Goal: Transaction & Acquisition: Purchase product/service

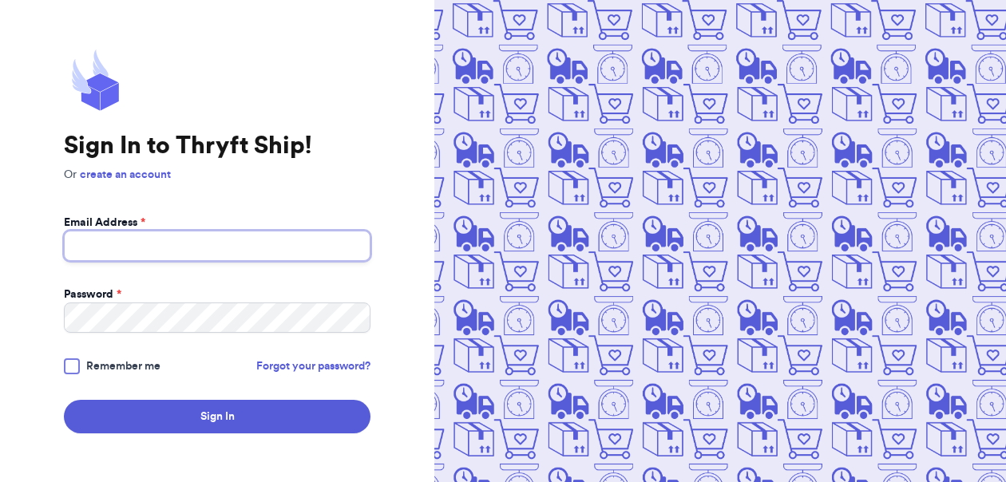
type input "[EMAIL_ADDRESS][DOMAIN_NAME]"
click at [112, 363] on span "Remember me" at bounding box center [123, 367] width 74 height 16
click at [0, 0] on input "Remember me" at bounding box center [0, 0] width 0 height 0
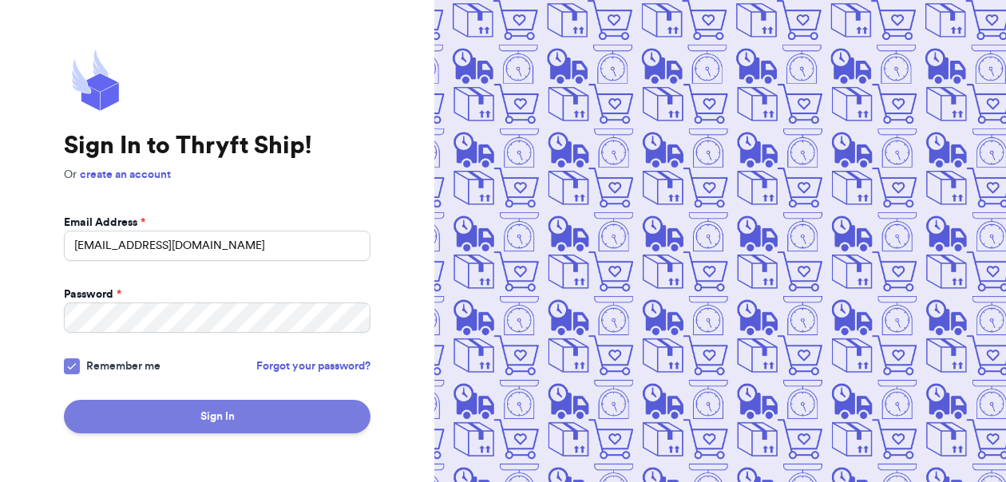
click at [153, 419] on button "Sign In" at bounding box center [217, 417] width 307 height 34
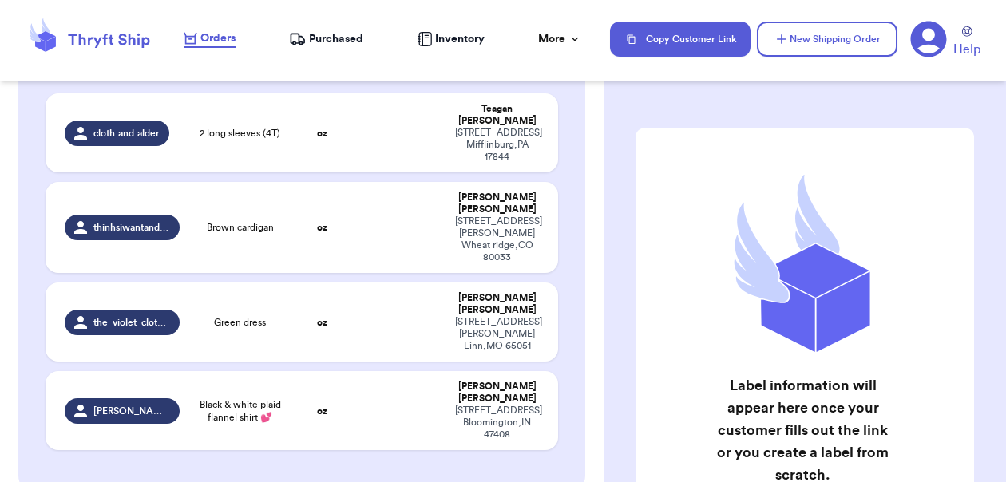
scroll to position [173, 0]
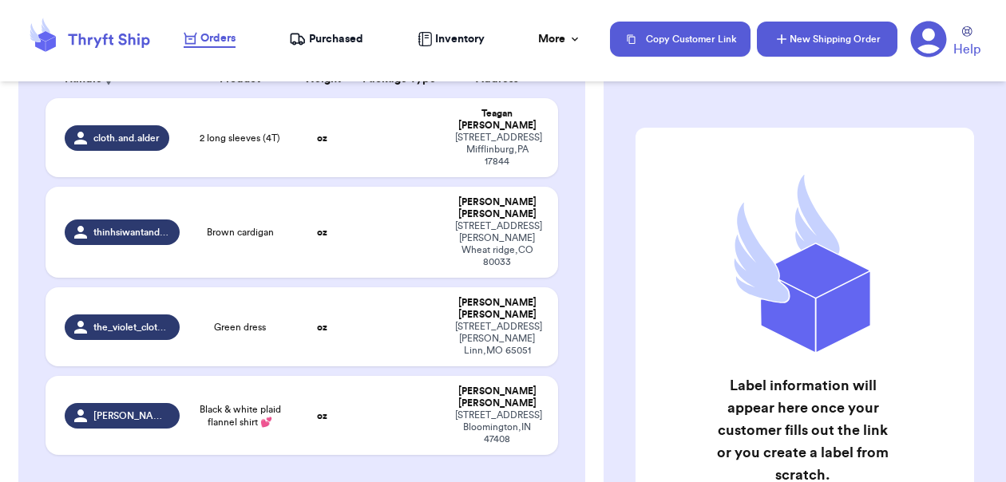
click at [779, 36] on icon "button" at bounding box center [782, 39] width 16 height 16
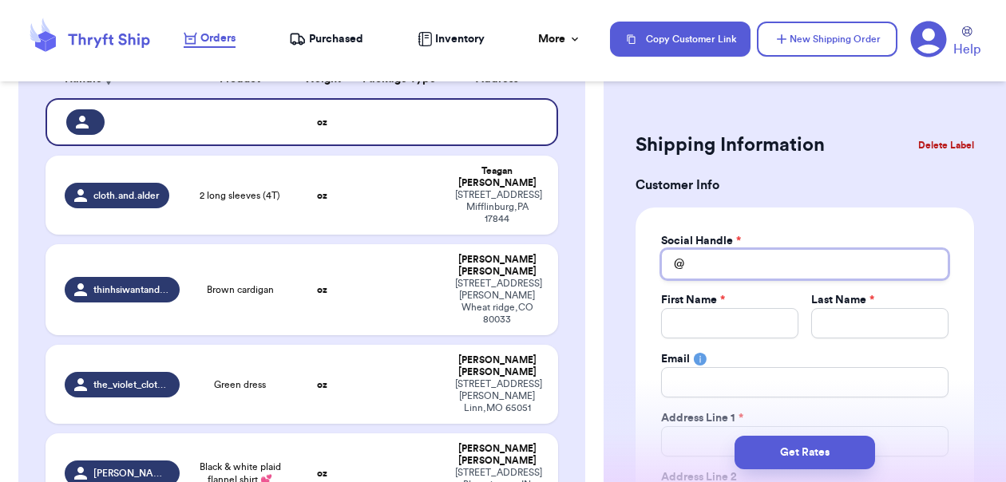
click at [736, 270] on input "Total Amount Paid" at bounding box center [804, 264] width 287 height 30
type input "w"
type input "wh"
type input "wha"
type input "what"
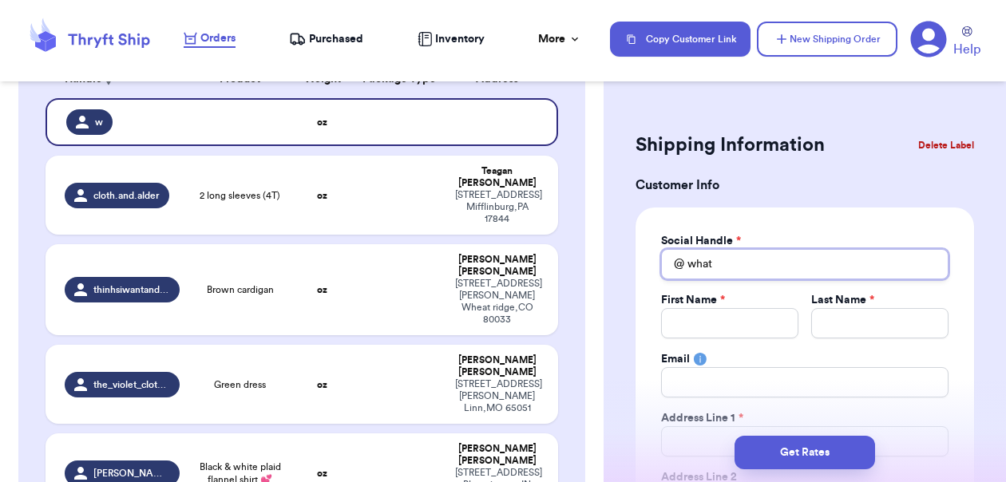
type input "whate"
type input "whatev"
type input "whateve"
type input "whatever"
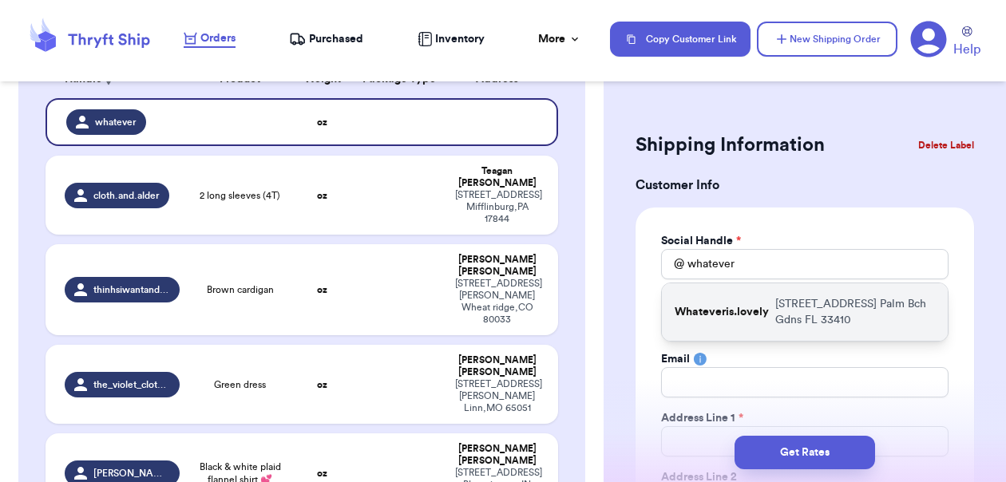
click at [836, 300] on p "[STREET_ADDRESS]" at bounding box center [855, 312] width 160 height 32
type input "Whateveris.lovely"
type input "[PERSON_NAME]"
type input "[EMAIL_ADDRESS][DOMAIN_NAME]"
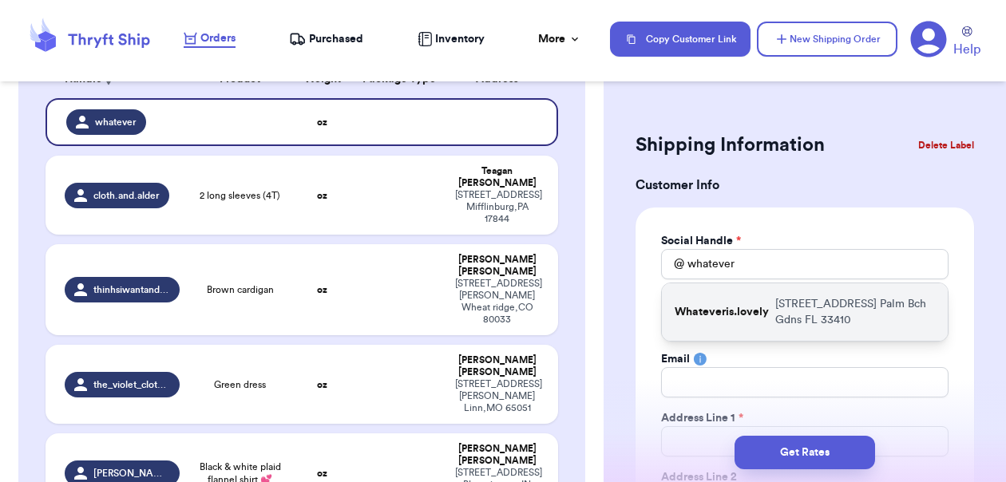
type input "[STREET_ADDRESS]"
type input "Palm Bch Gdns"
select select "FL"
type input "33410"
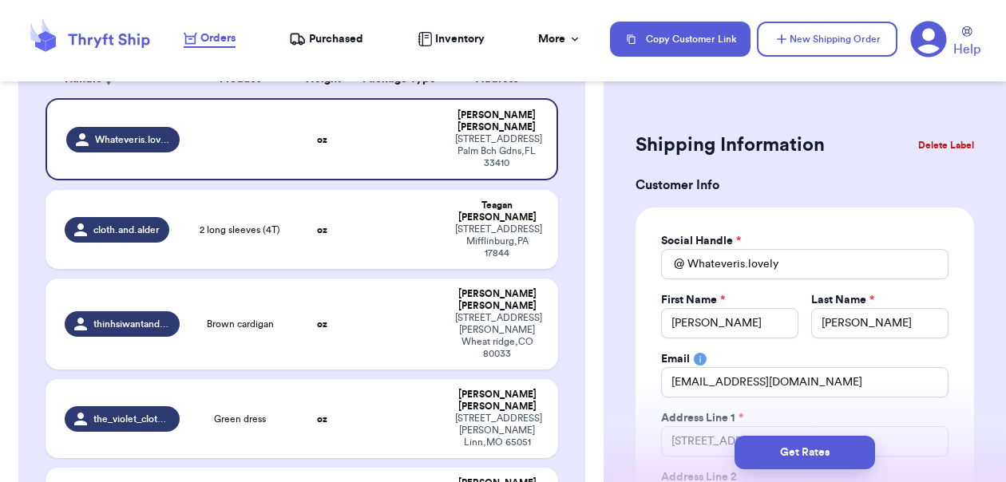
click at [949, 342] on div "Social Handle * @ Whateveris.lovely First Name * [PERSON_NAME] Last Name * [PER…" at bounding box center [805, 434] width 339 height 452
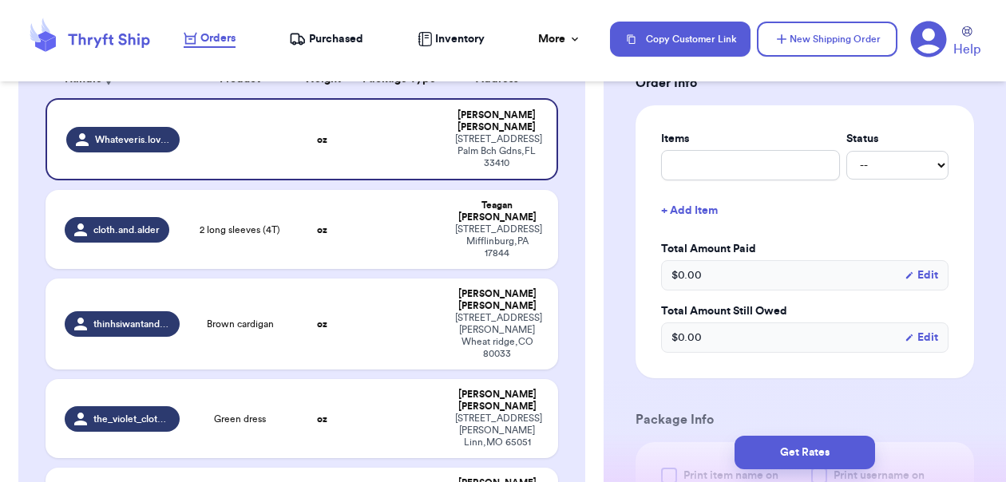
scroll to position [641, 0]
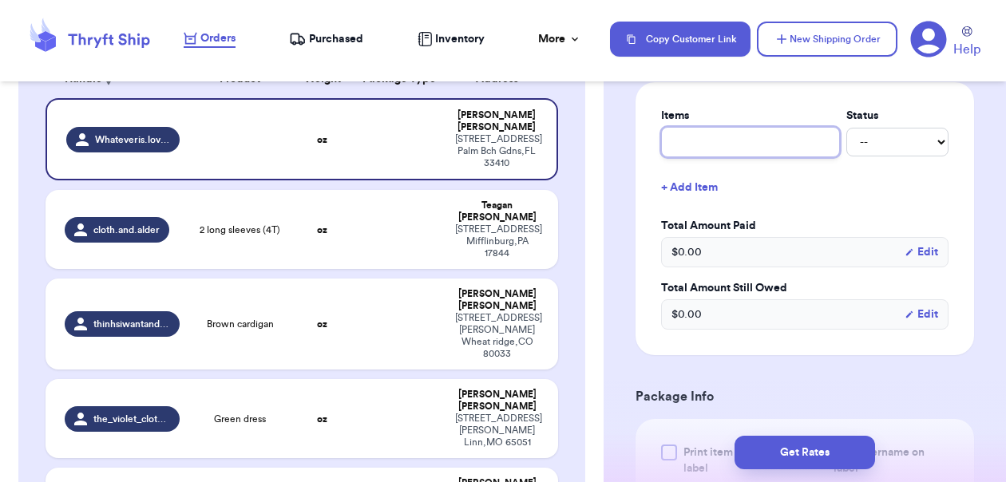
click at [711, 144] on input "text" at bounding box center [750, 142] width 179 height 30
type input "b"
type input "br"
type input "bro"
type input "brow"
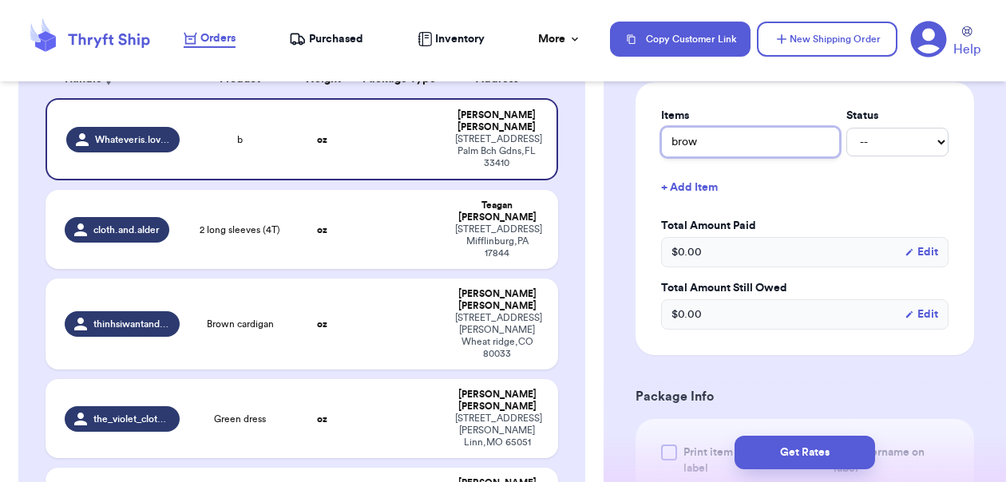
type input "brown"
type input "brown c"
type input "brown co"
type input "brown cot"
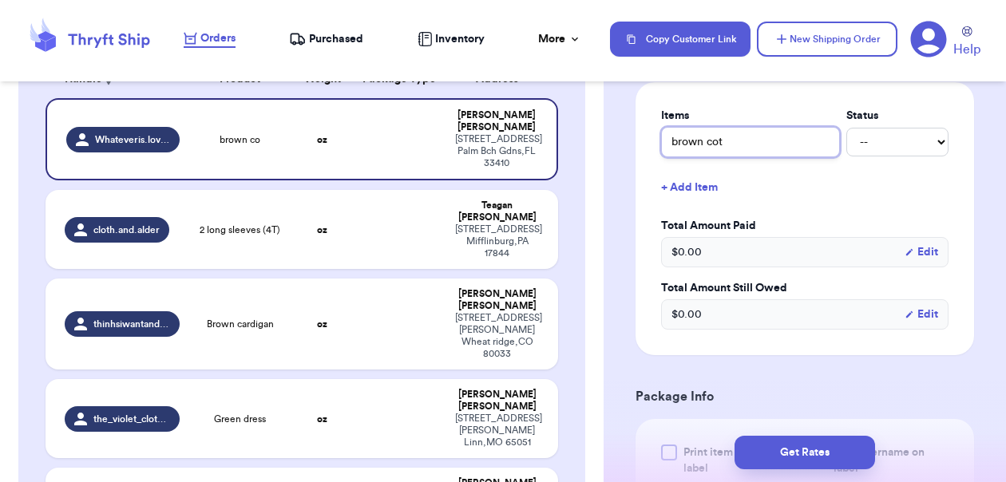
type input "brown cott"
type input "brown cotto"
type input "brown cotton"
type input "brown cotton p"
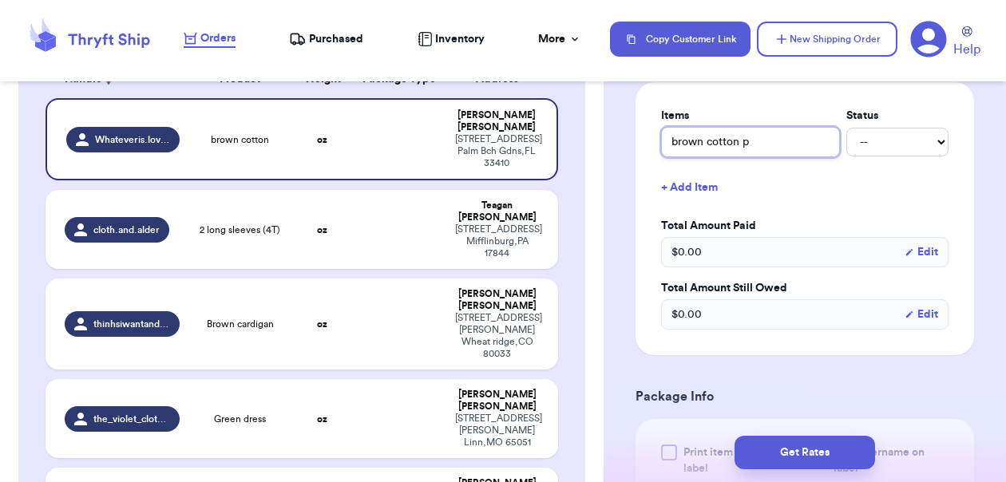
type input "brown cotton pa"
type input "brown cotton pan"
type input "brown cotton pant"
type input "brown cotton pants"
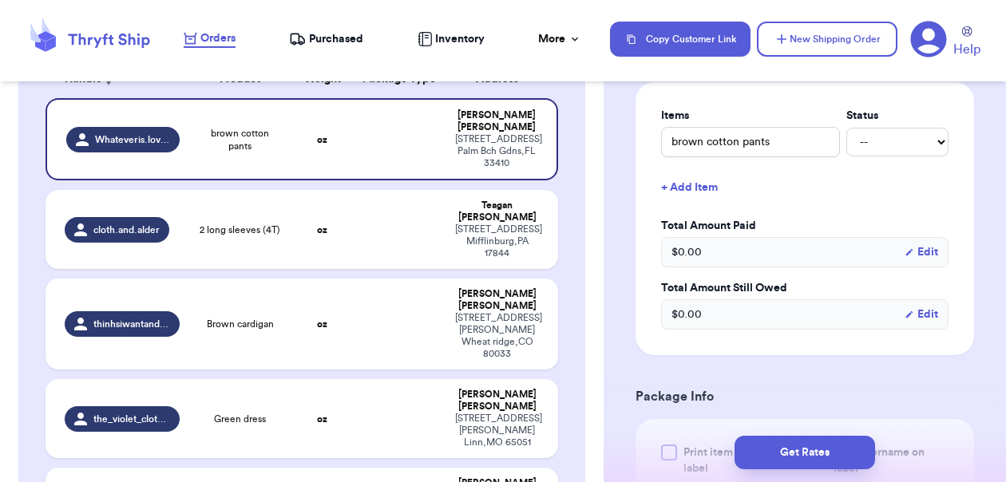
click at [807, 202] on button "+ Add Item" at bounding box center [805, 187] width 300 height 35
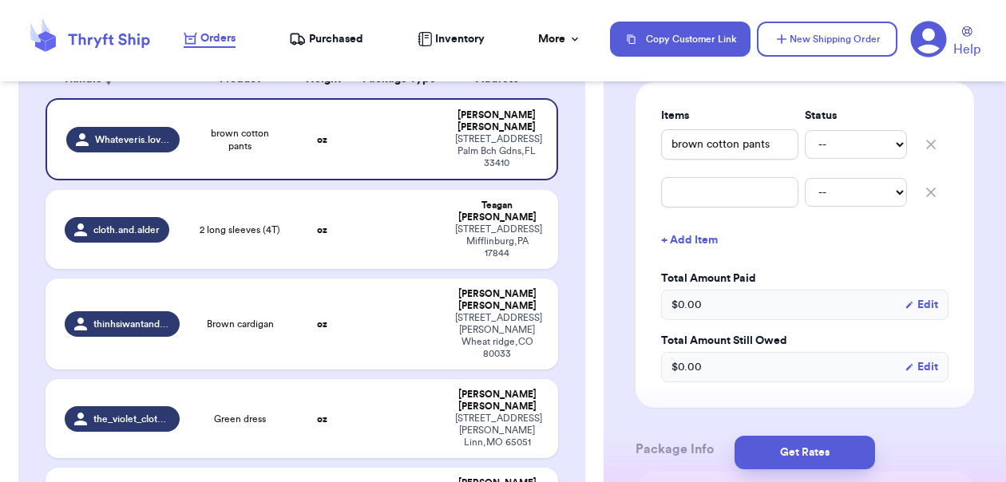
click at [923, 188] on icon "button" at bounding box center [931, 192] width 16 height 16
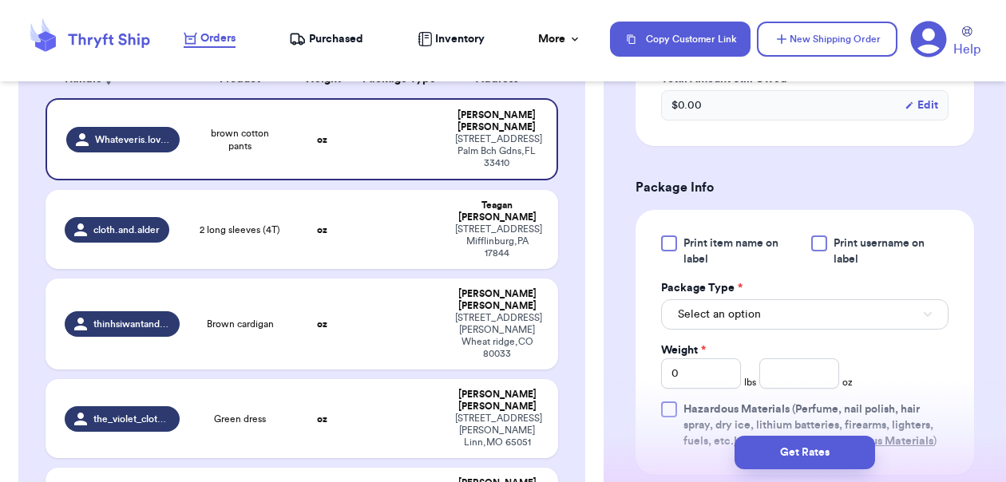
scroll to position [852, 0]
click at [664, 237] on div at bounding box center [669, 242] width 16 height 16
click at [0, 0] on input "Print item name on label" at bounding box center [0, 0] width 0 height 0
click at [816, 238] on div at bounding box center [819, 242] width 16 height 16
click at [0, 0] on input "Print username on label" at bounding box center [0, 0] width 0 height 0
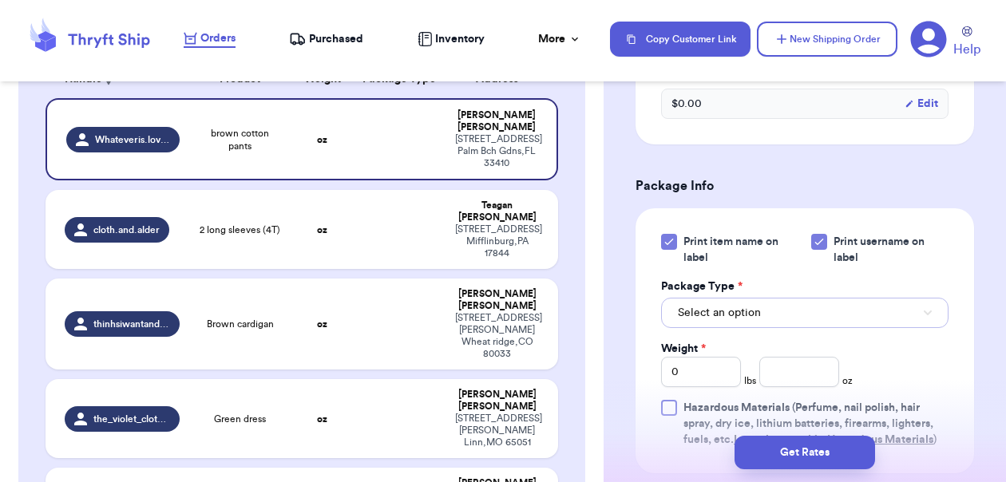
click at [780, 302] on button "Select an option" at bounding box center [804, 313] width 287 height 30
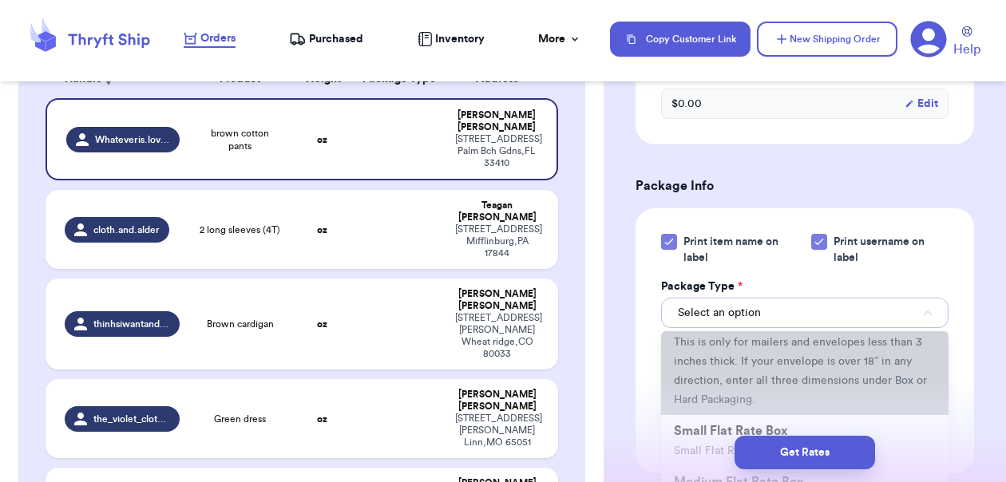
scroll to position [125, 0]
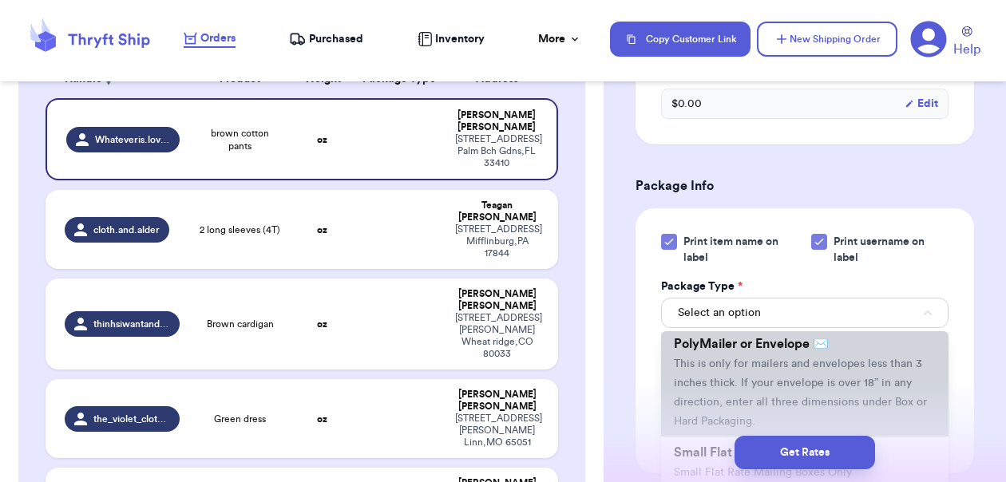
click at [708, 379] on span "This is only for mailers and envelopes less than 3 inches thick. If your envelo…" at bounding box center [800, 393] width 253 height 69
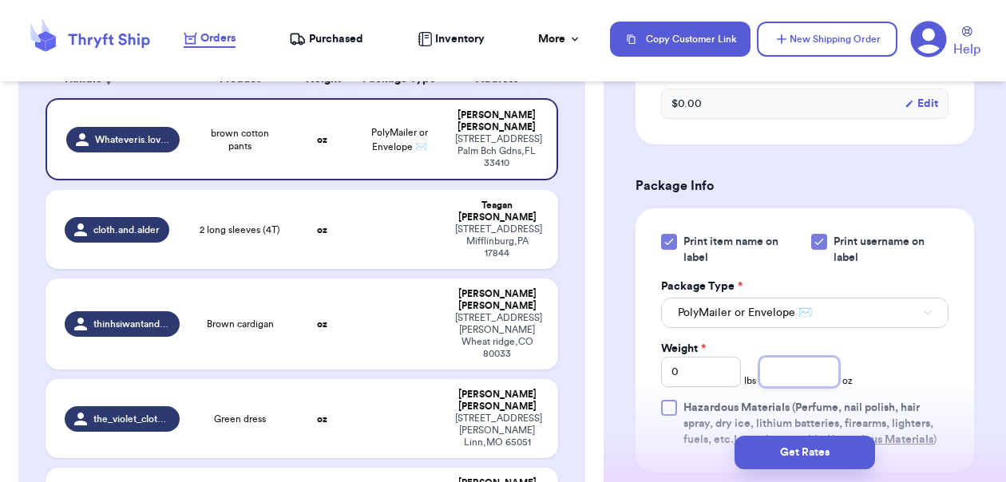
click at [787, 374] on input "number" at bounding box center [799, 372] width 80 height 30
type input "14.1"
click at [978, 394] on div "Shipping Information Delete Label Customer Info Social Handle * @ Whateveris.lo…" at bounding box center [805, 69] width 402 height 1650
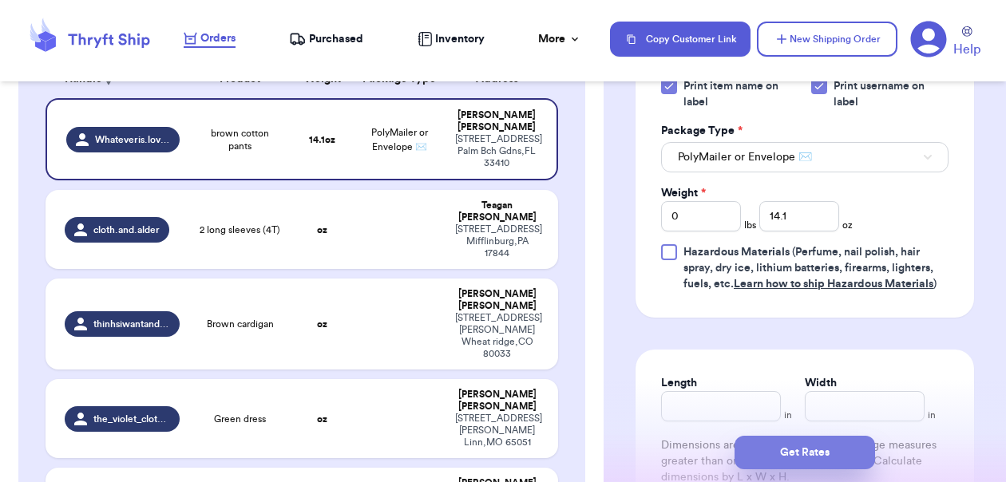
click at [812, 454] on button "Get Rates" at bounding box center [805, 453] width 141 height 34
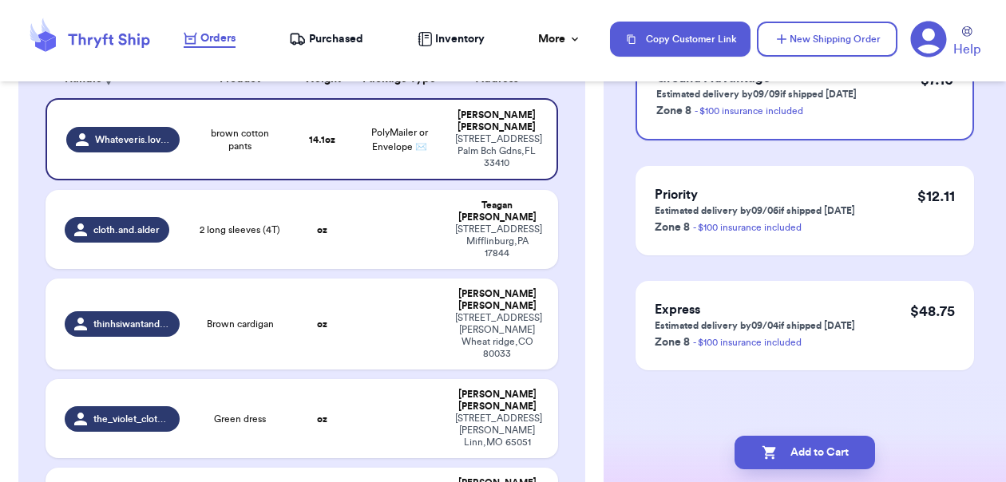
scroll to position [0, 0]
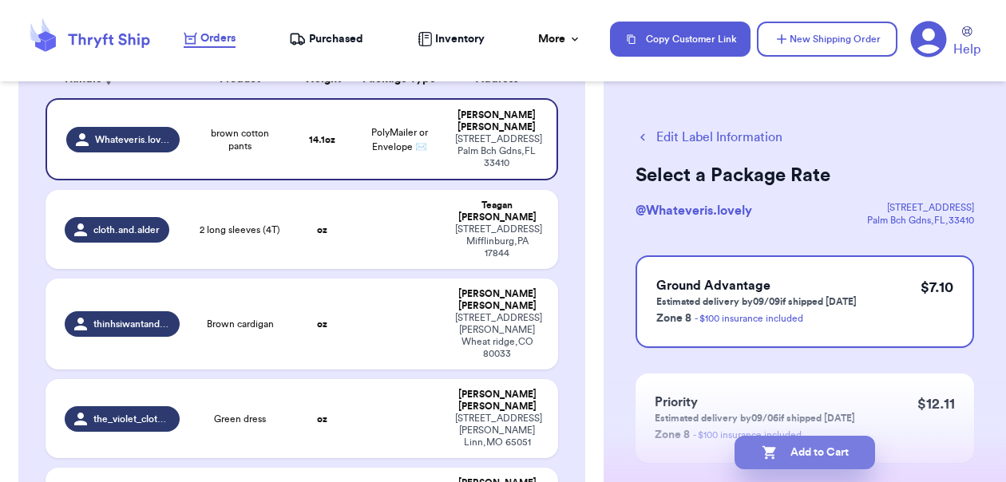
click at [767, 454] on icon "button" at bounding box center [770, 453] width 16 height 16
checkbox input "true"
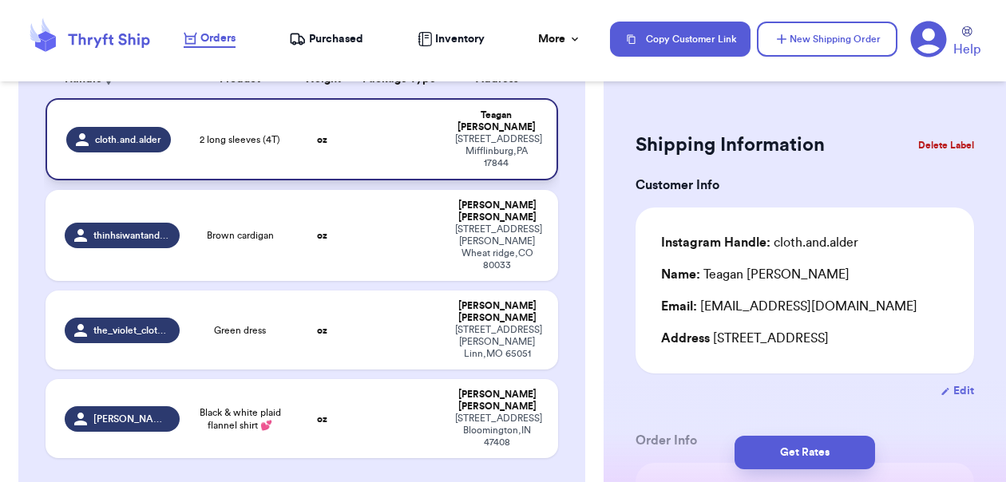
click at [306, 141] on td "oz" at bounding box center [321, 139] width 61 height 82
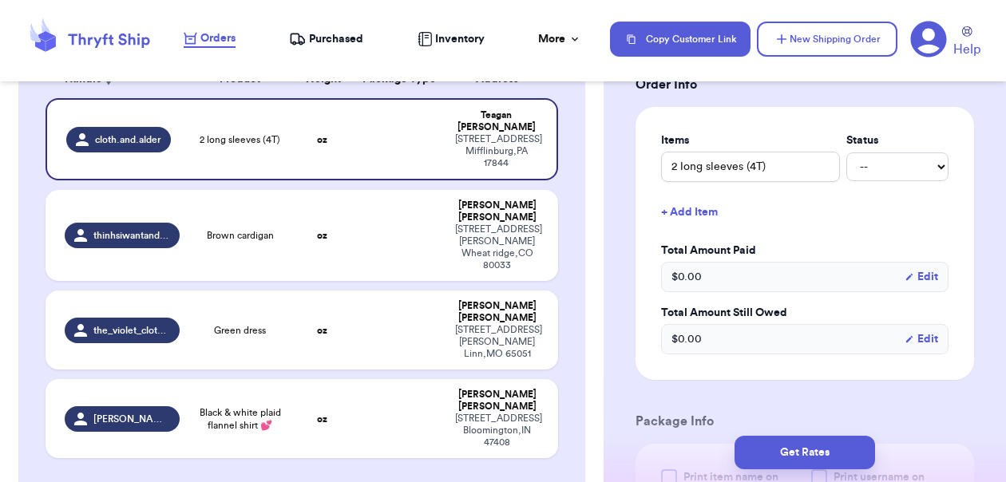
scroll to position [816, 0]
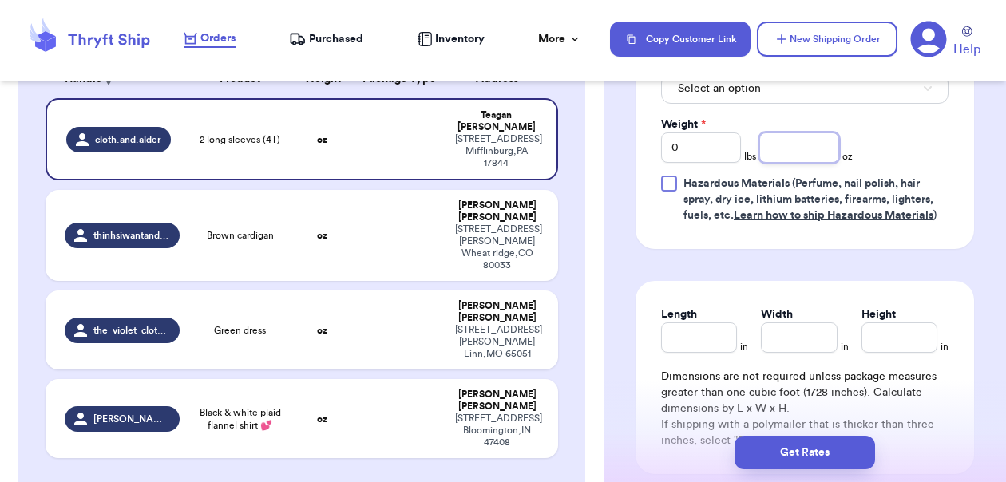
click at [765, 163] on input "number" at bounding box center [799, 148] width 80 height 30
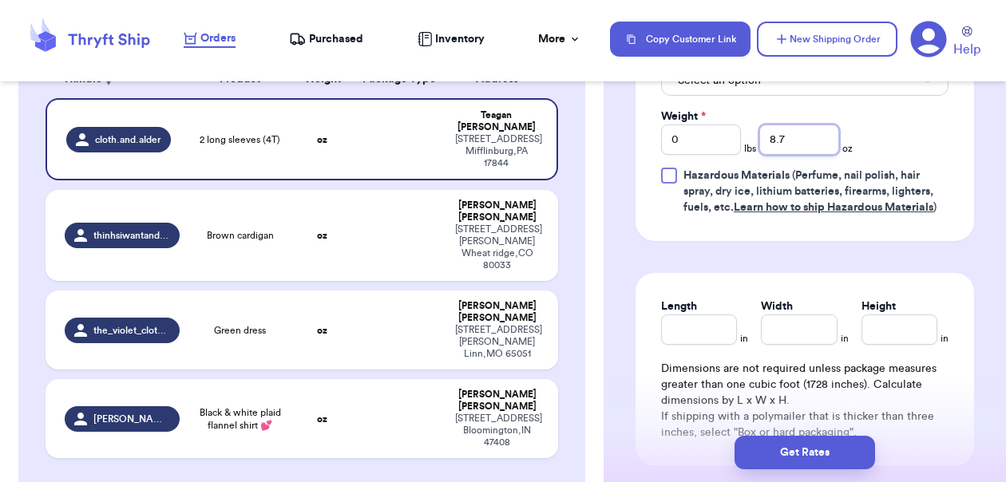
scroll to position [823, 0]
type input "8.7"
drag, startPoint x: 739, startPoint y: 99, endPoint x: 743, endPoint y: 113, distance: 14.9
click at [739, 89] on span "Select an option" at bounding box center [719, 81] width 83 height 16
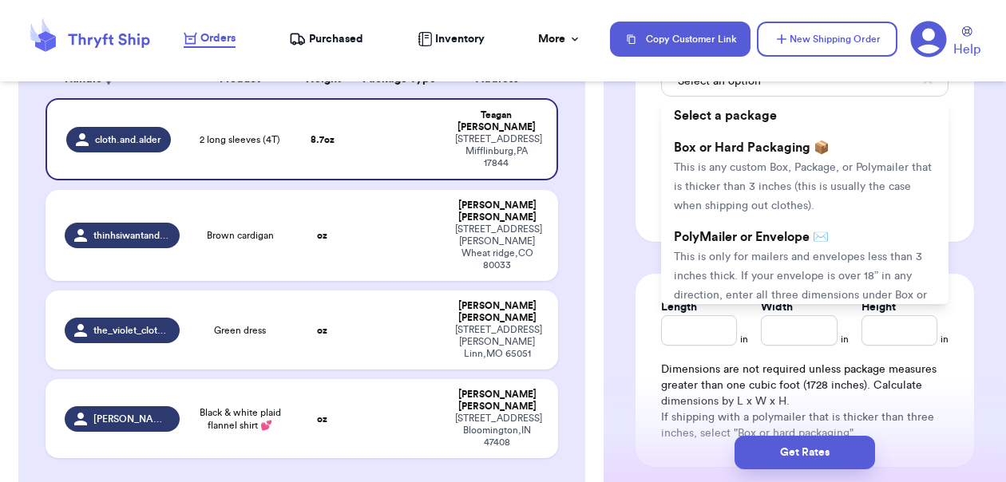
drag, startPoint x: 759, startPoint y: 275, endPoint x: 760, endPoint y: 283, distance: 8.0
click at [759, 244] on span "PolyMailer or Envelope ✉️" at bounding box center [751, 237] width 155 height 13
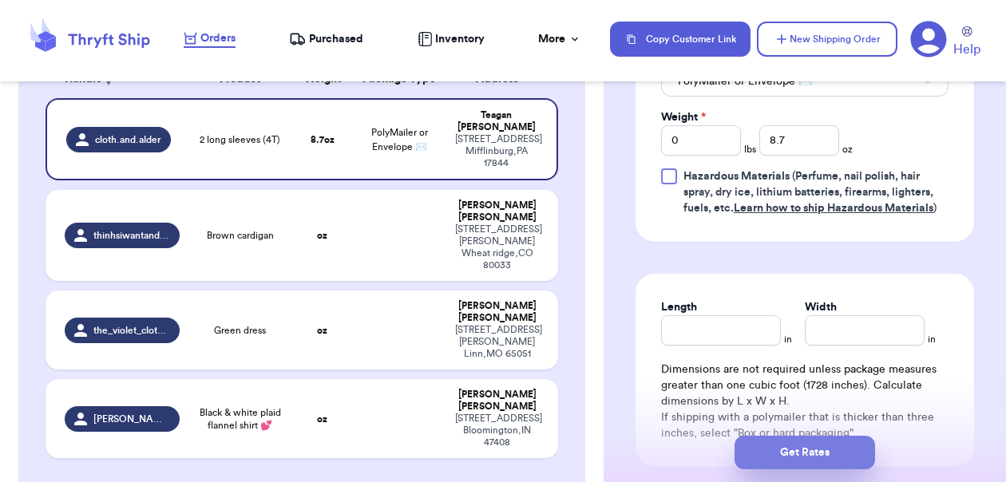
click at [820, 448] on button "Get Rates" at bounding box center [805, 453] width 141 height 34
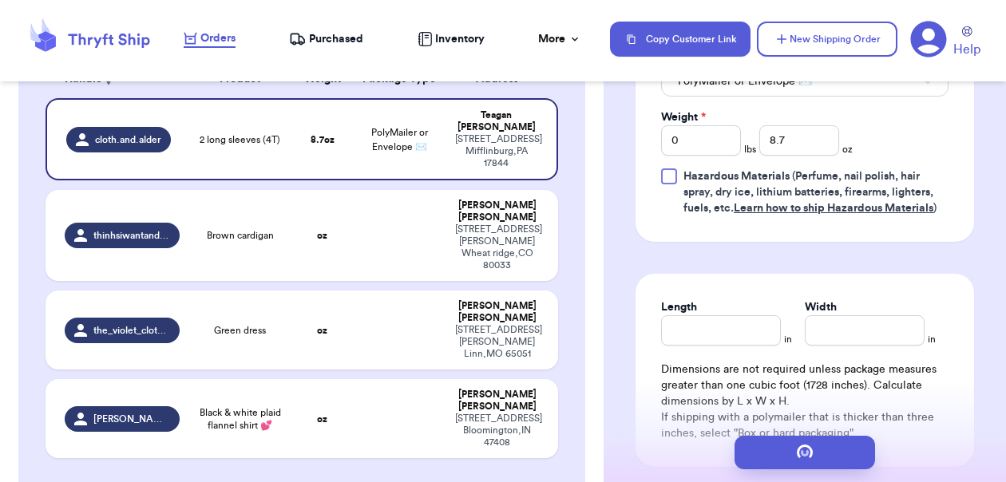
scroll to position [0, 0]
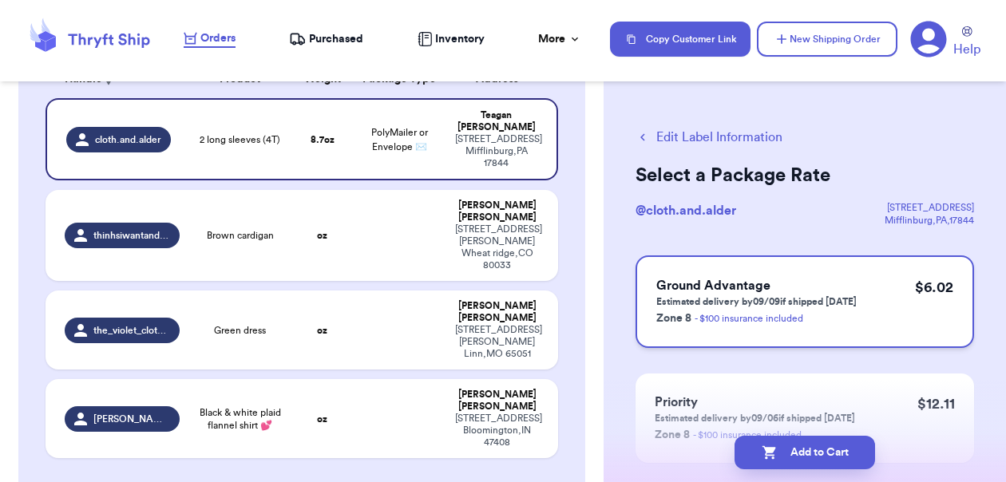
click at [859, 327] on div "Ground Advantage Estimated delivery by 09/09 if shipped [DATE] Zone 8 - $100 in…" at bounding box center [805, 302] width 339 height 93
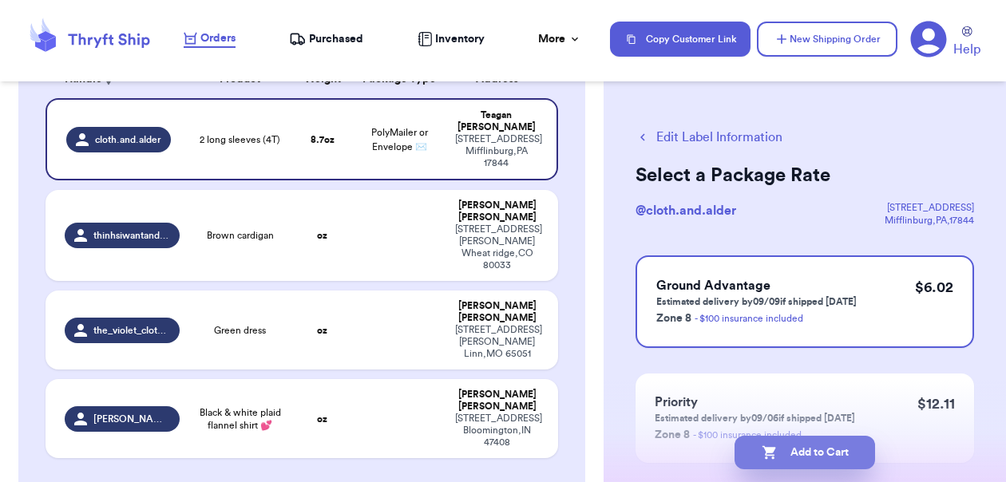
click at [842, 450] on button "Add to Cart" at bounding box center [805, 453] width 141 height 34
checkbox input "true"
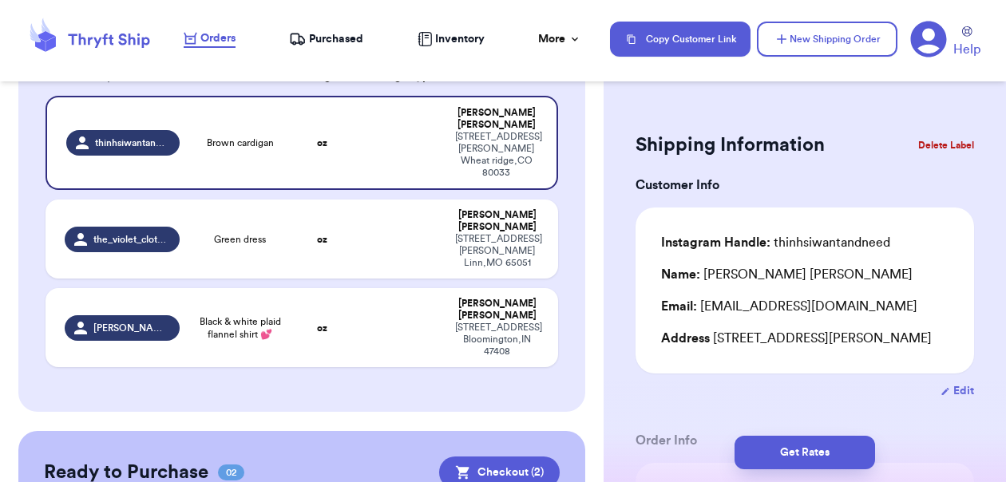
scroll to position [178, 0]
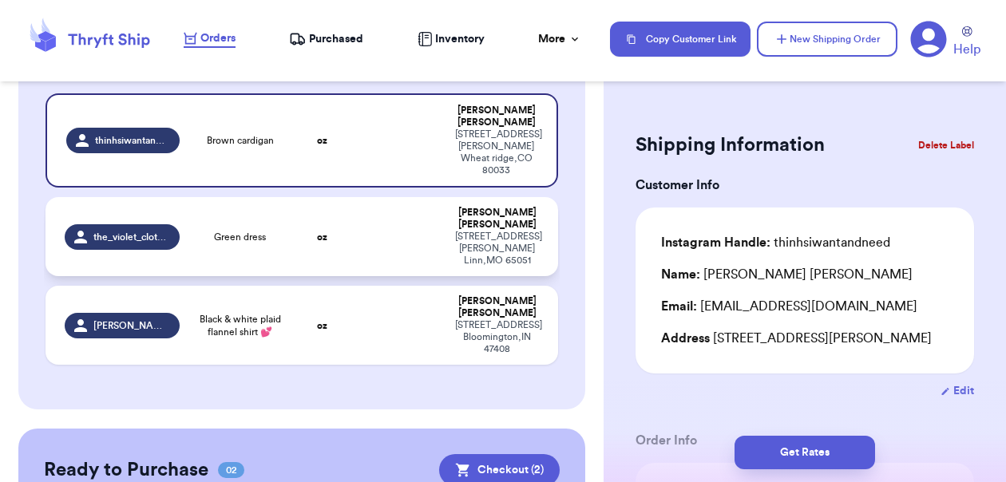
click at [291, 208] on td "oz" at bounding box center [321, 236] width 61 height 79
type input "Green dress"
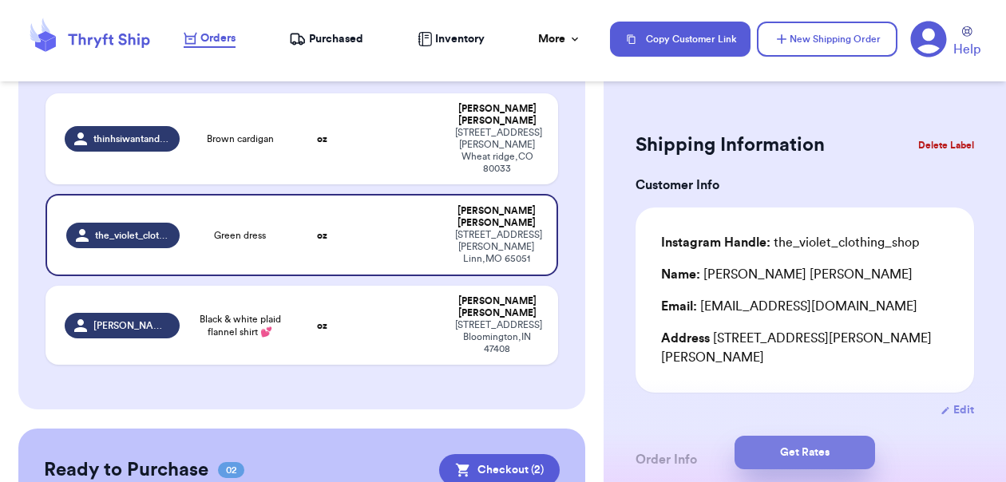
click at [822, 450] on button "Get Rates" at bounding box center [805, 453] width 141 height 34
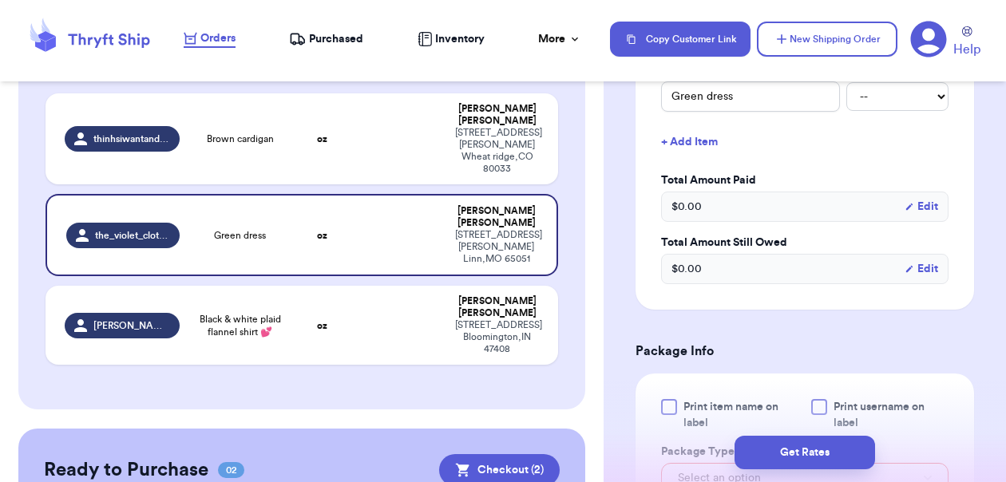
scroll to position [460, 0]
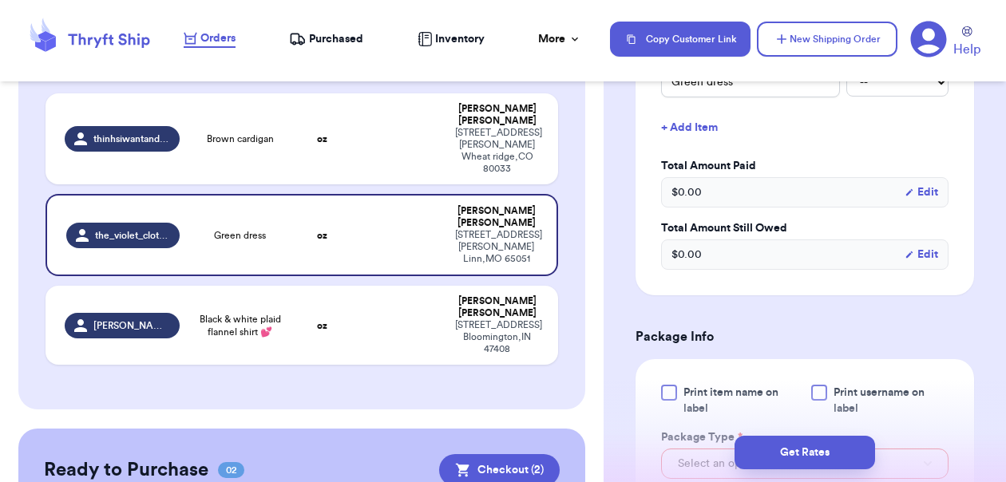
click at [711, 385] on span "Print item name on label" at bounding box center [743, 401] width 118 height 32
click at [0, 0] on input "Print item name on label" at bounding box center [0, 0] width 0 height 0
click at [889, 385] on span "Print username on label" at bounding box center [891, 401] width 115 height 32
click at [0, 0] on input "Print username on label" at bounding box center [0, 0] width 0 height 0
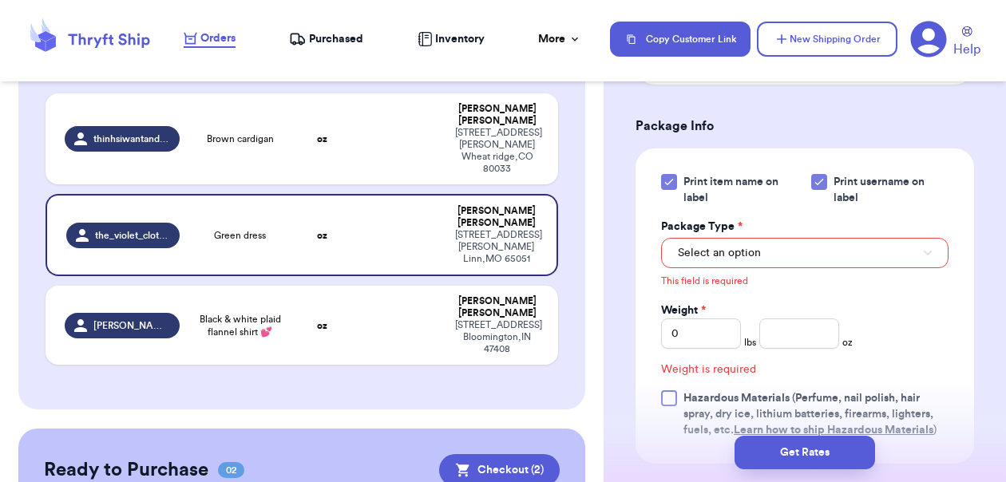
scroll to position [671, 0]
click at [727, 245] on span "Select an option" at bounding box center [719, 253] width 83 height 16
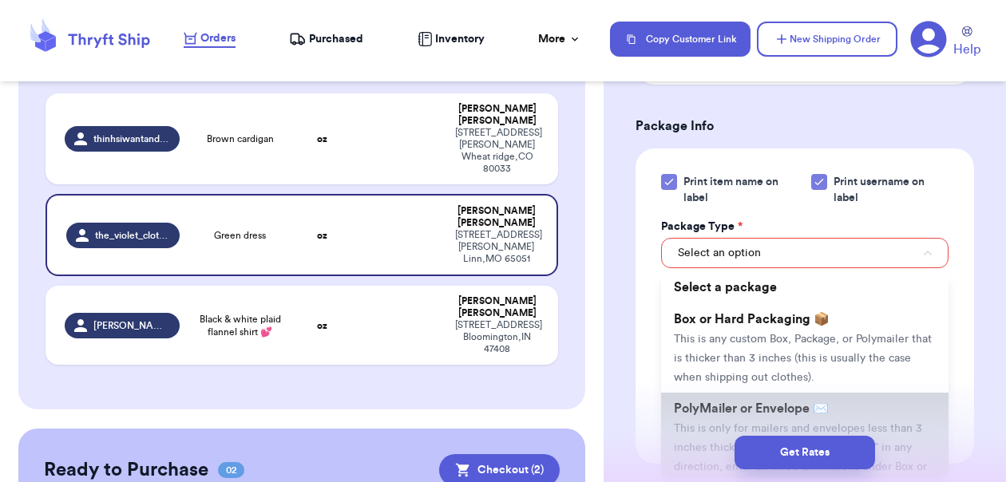
click at [747, 418] on li "PolyMailer or Envelope ✉️ This is only for mailers and envelopes less than 3 in…" at bounding box center [804, 447] width 287 height 109
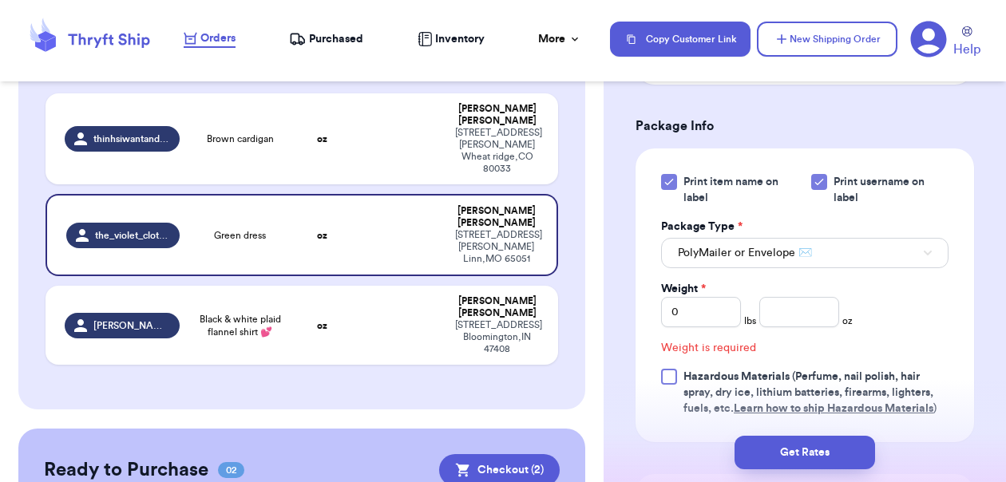
scroll to position [721, 0]
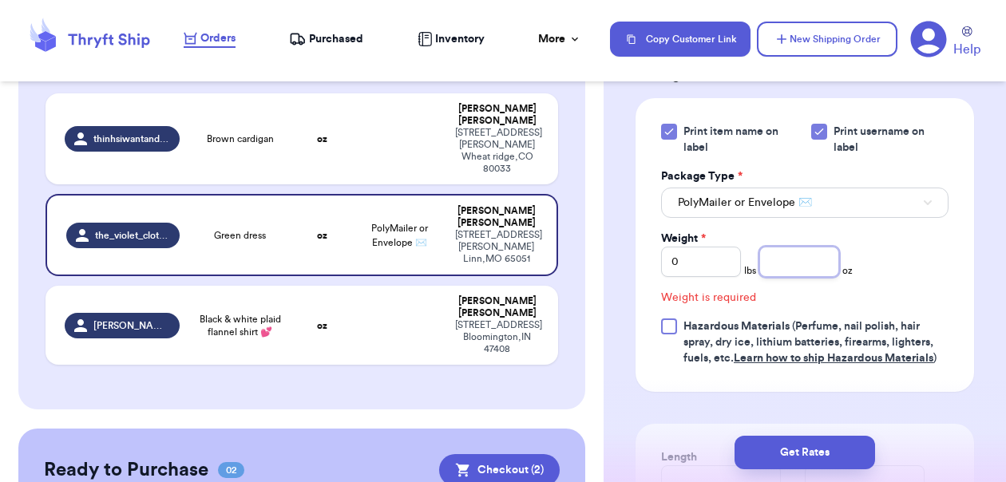
click at [778, 247] on input "number" at bounding box center [799, 262] width 80 height 30
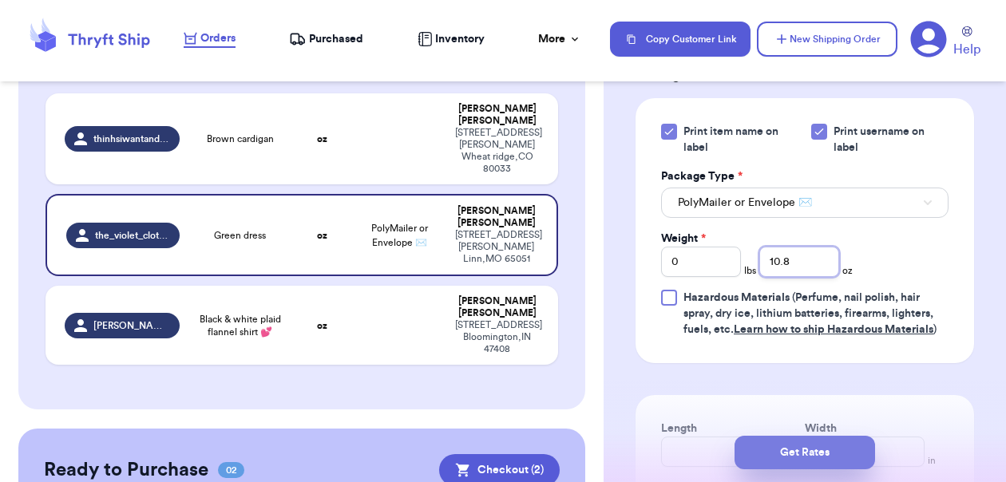
type input "10.8"
click at [807, 451] on button "Get Rates" at bounding box center [805, 453] width 141 height 34
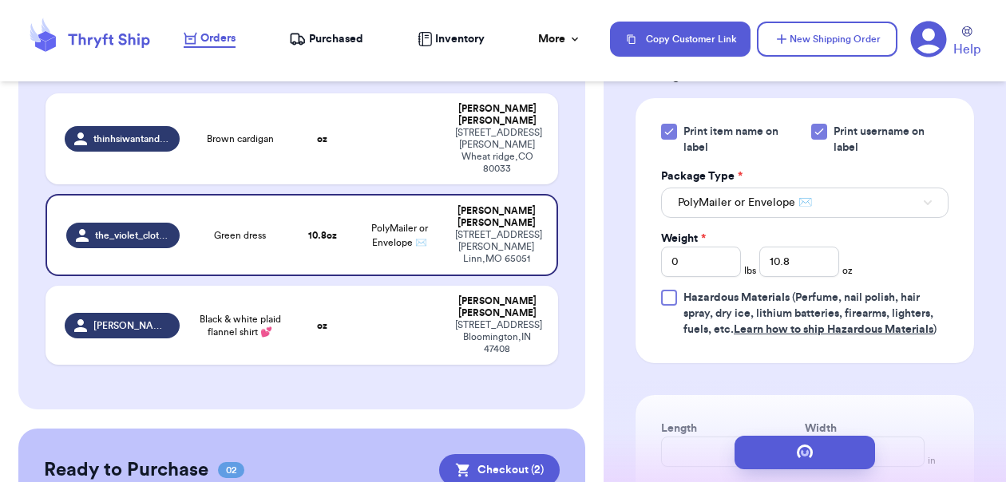
scroll to position [0, 0]
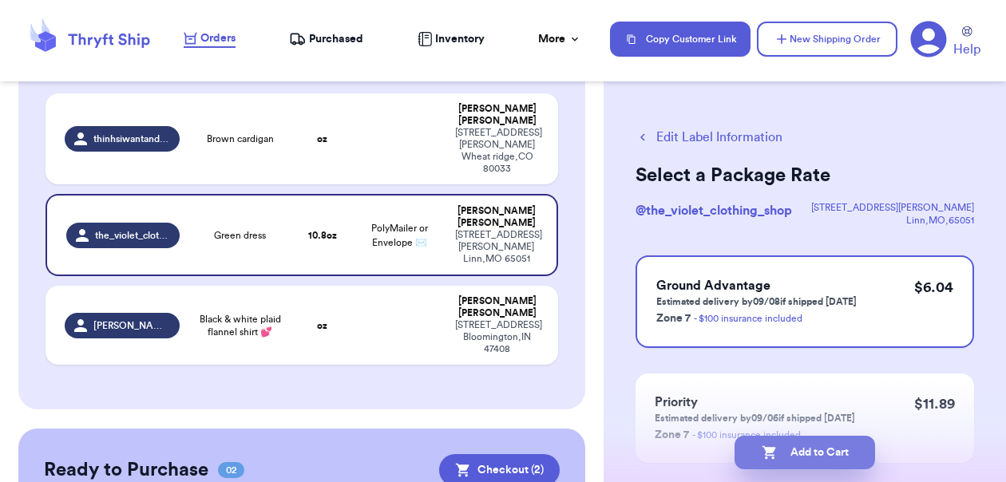
click at [794, 448] on button "Add to Cart" at bounding box center [805, 453] width 141 height 34
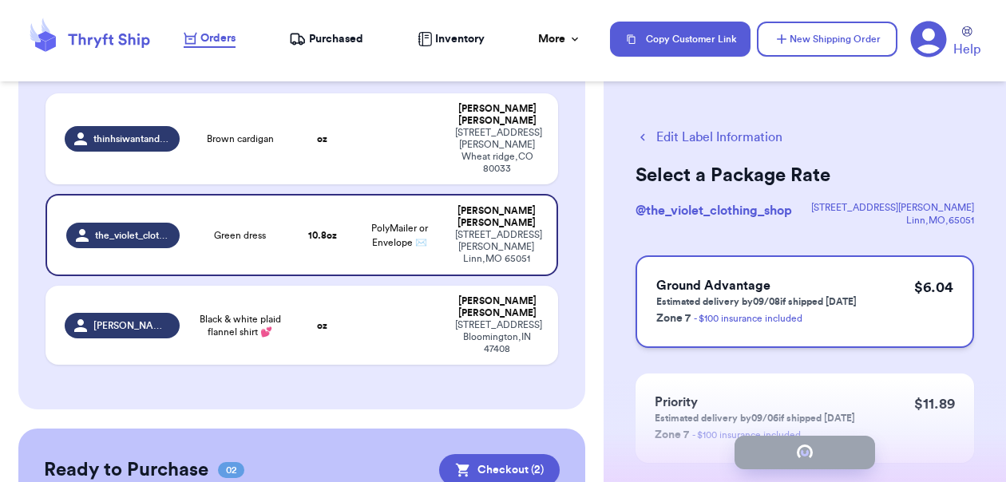
checkbox input "true"
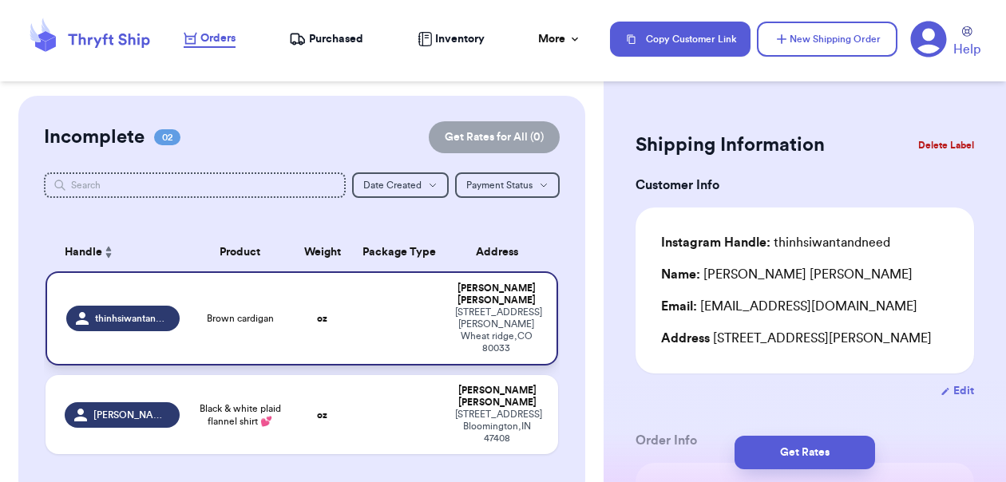
click at [317, 315] on td "oz" at bounding box center [321, 319] width 61 height 94
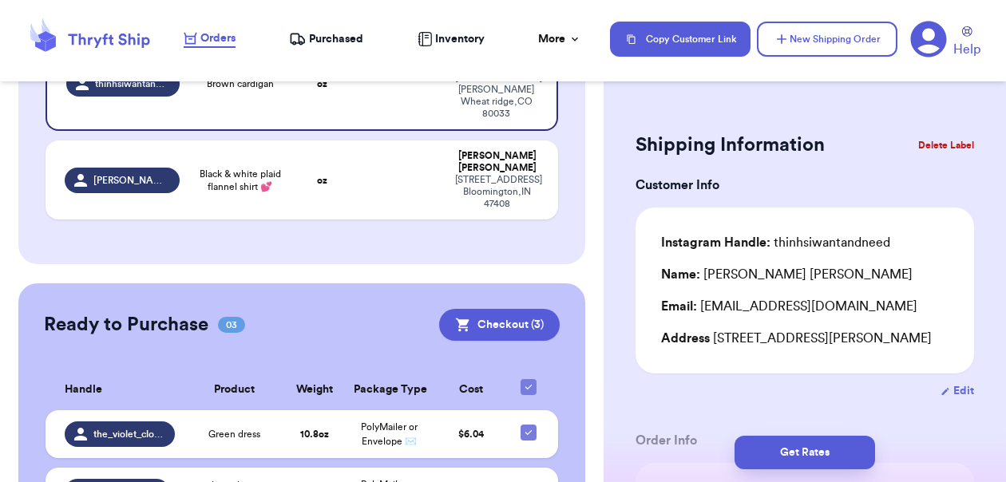
scroll to position [351, 0]
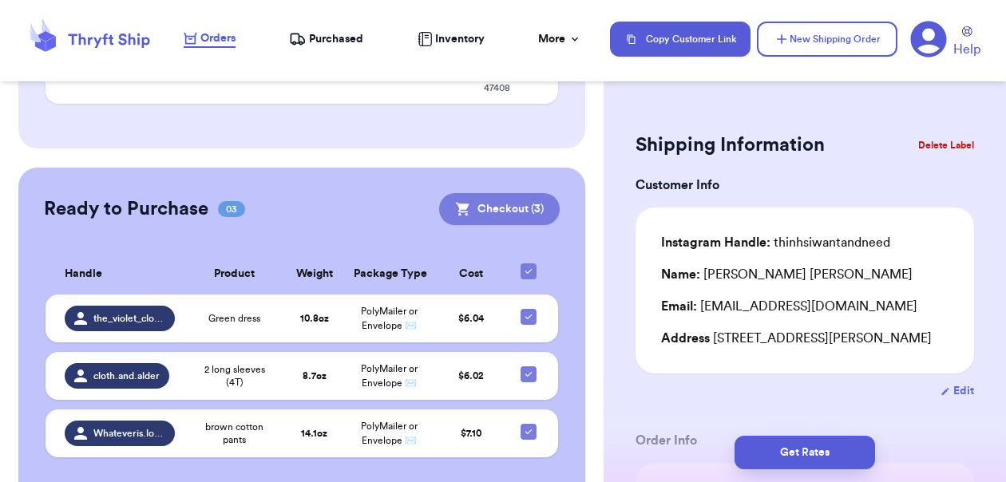
click at [510, 193] on button "Checkout ( 3 )" at bounding box center [499, 209] width 121 height 32
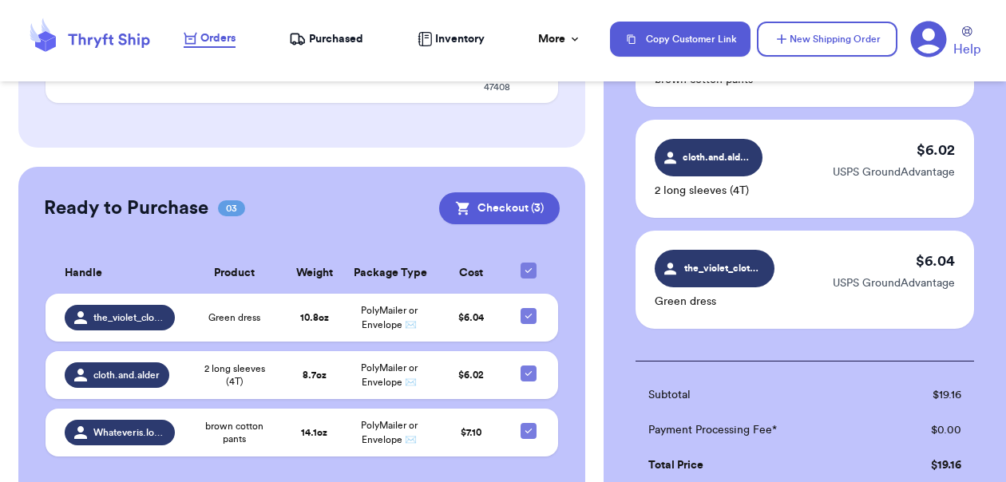
scroll to position [466, 0]
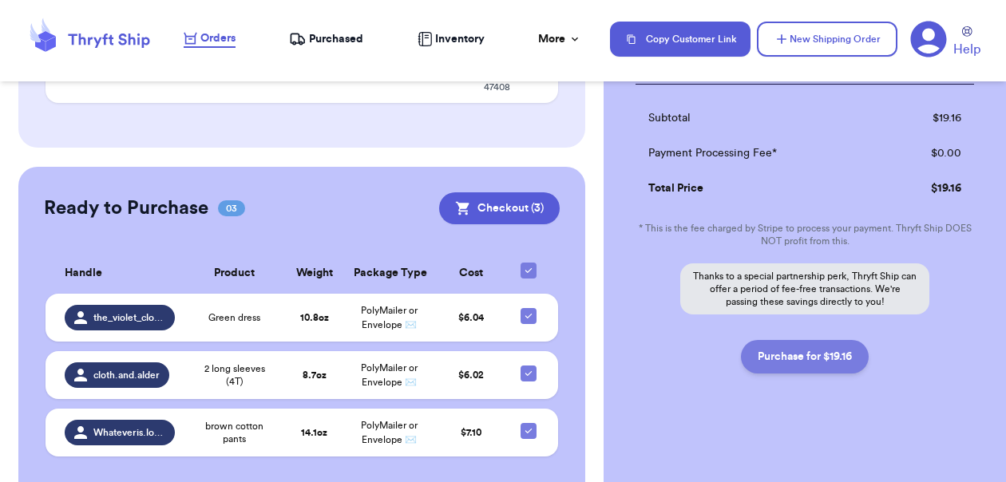
click at [767, 357] on button "Purchase for $19.16" at bounding box center [805, 357] width 128 height 34
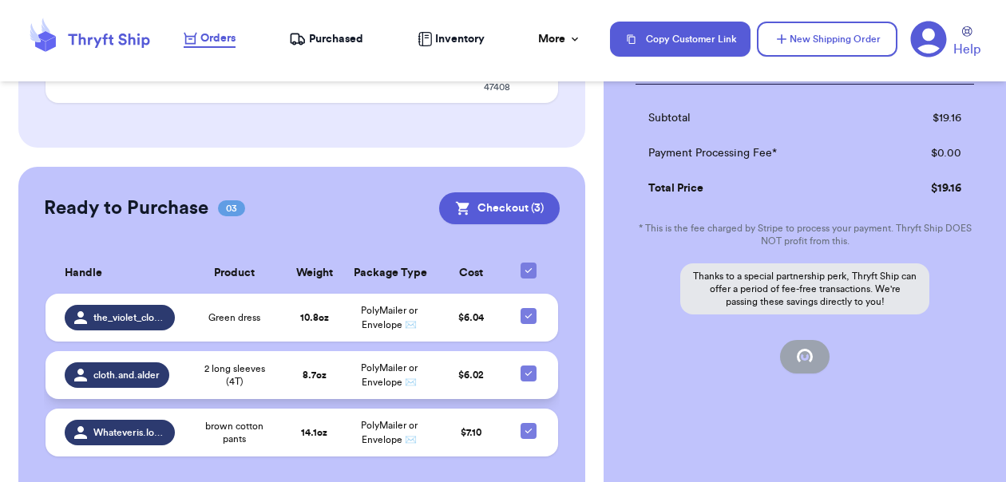
checkbox input "false"
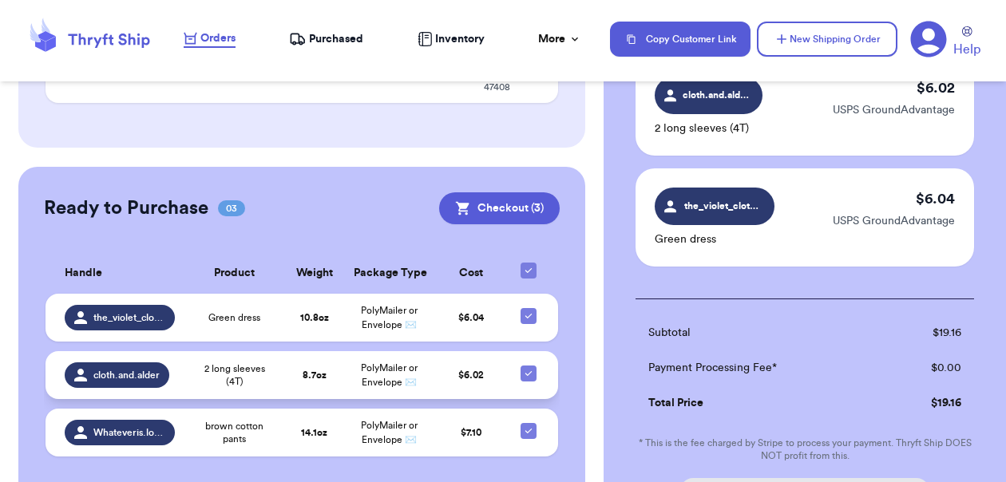
checkbox input "true"
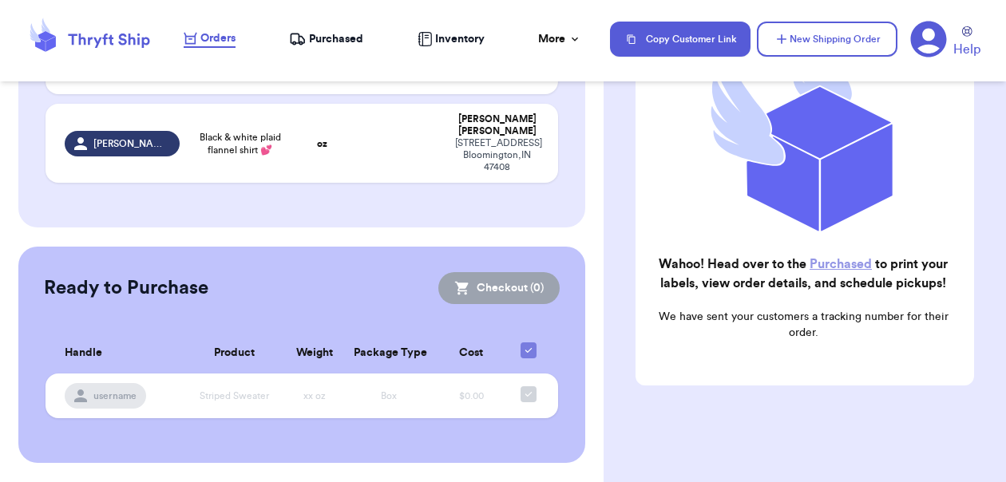
scroll to position [230, 0]
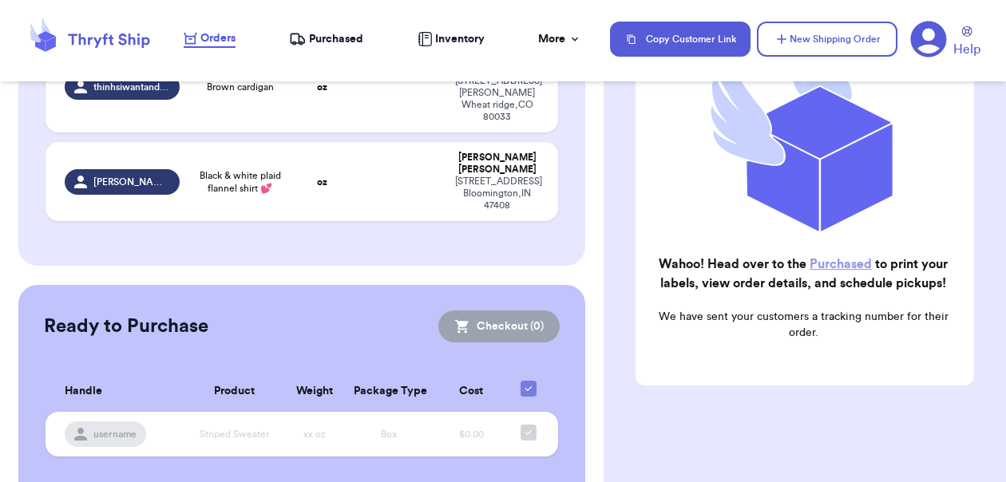
click at [330, 33] on span "Purchased" at bounding box center [336, 39] width 54 height 16
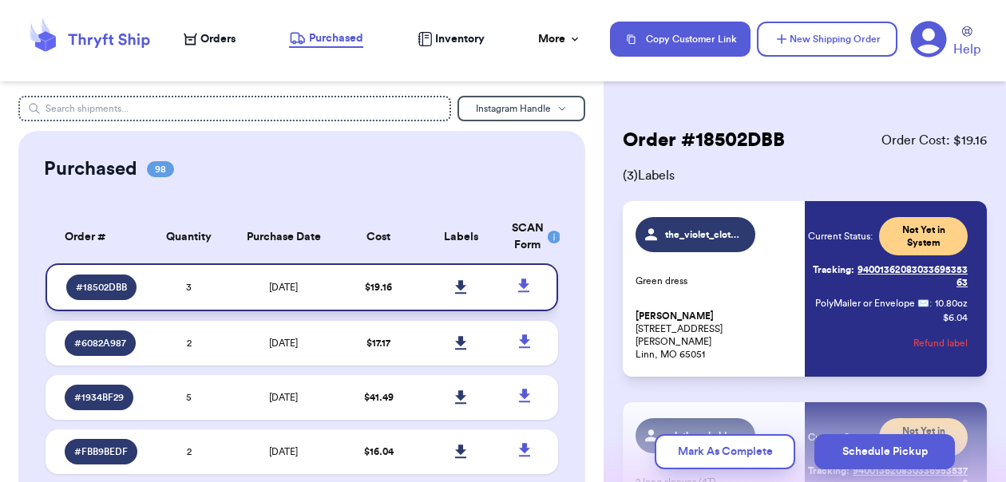
click at [455, 285] on icon at bounding box center [460, 287] width 11 height 14
